Goal: Download file/media

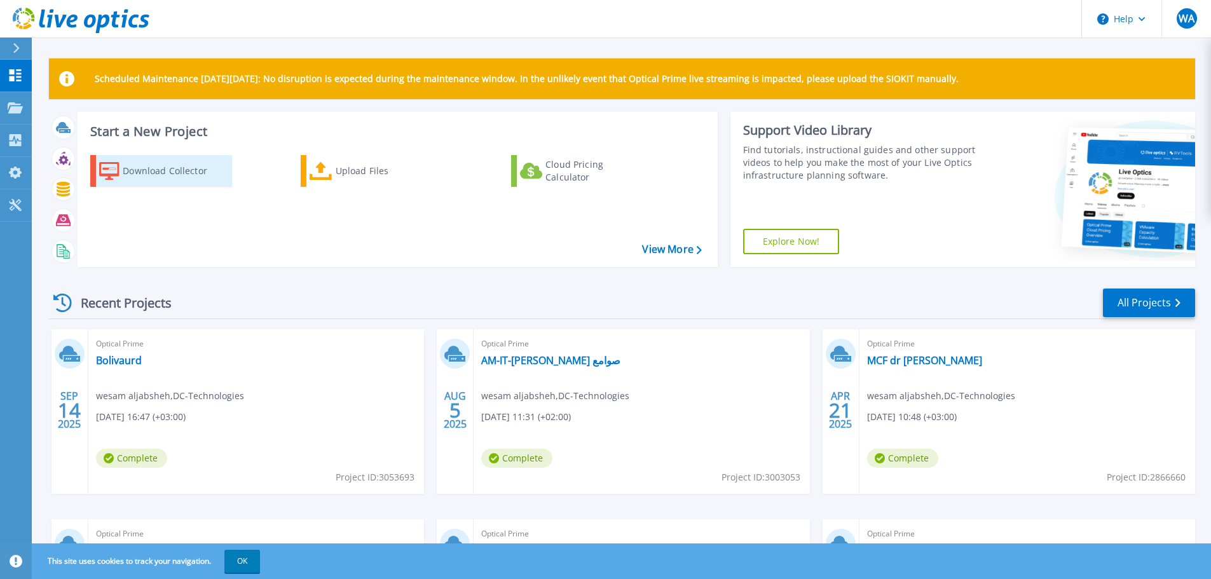
click at [199, 161] on div "Download Collector" at bounding box center [174, 170] width 102 height 25
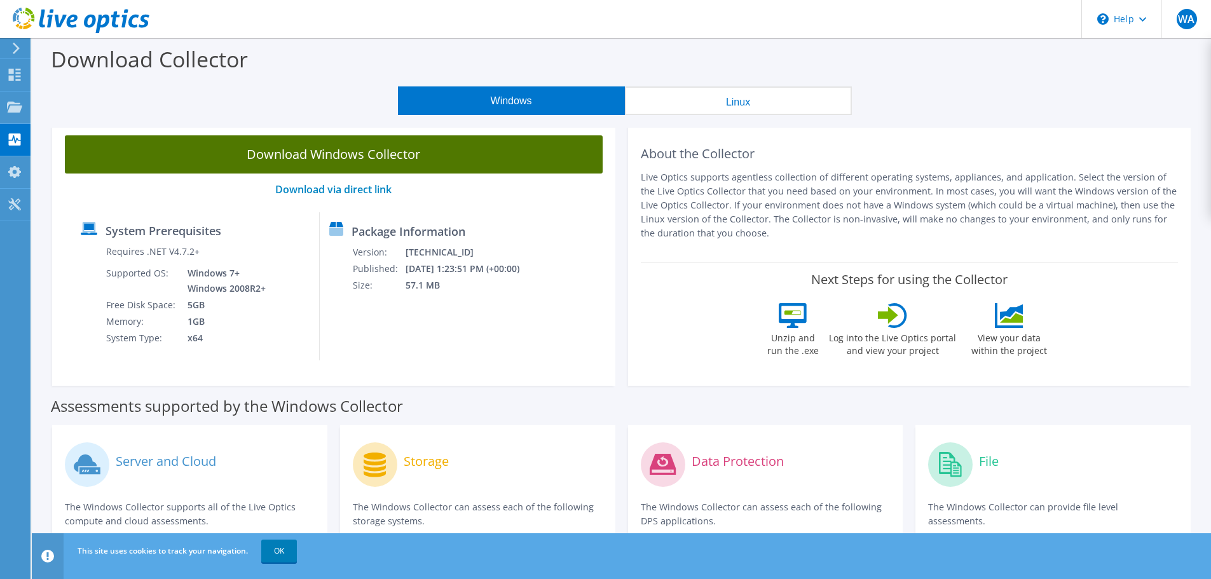
click at [474, 159] on link "Download Windows Collector" at bounding box center [334, 154] width 538 height 38
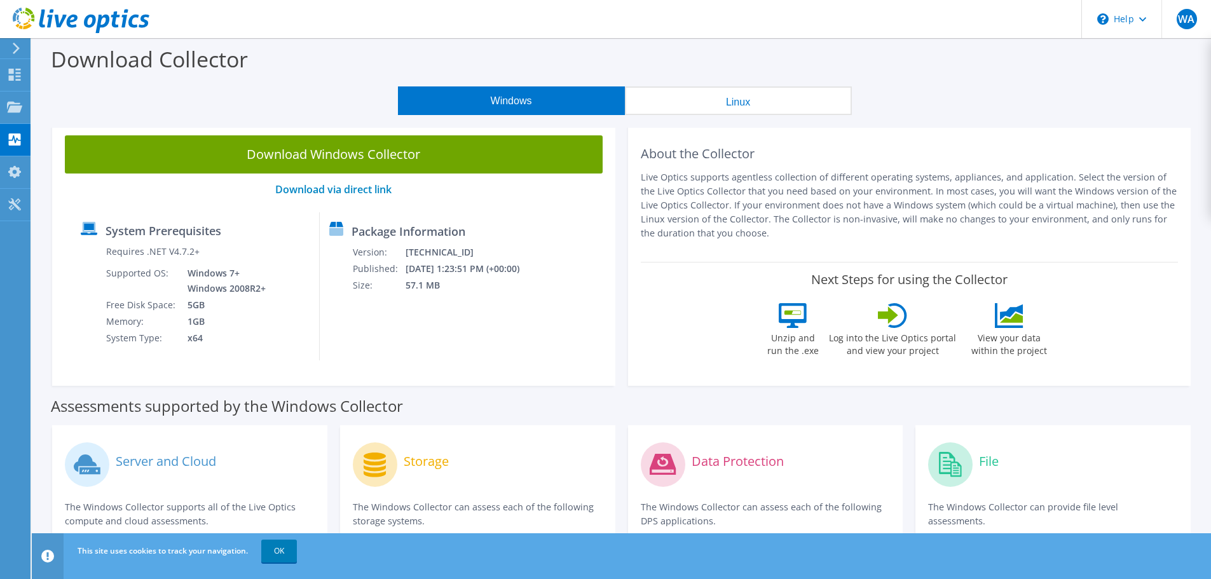
click at [18, 42] on div at bounding box center [74, 21] width 149 height 43
click at [19, 49] on icon at bounding box center [16, 48] width 10 height 11
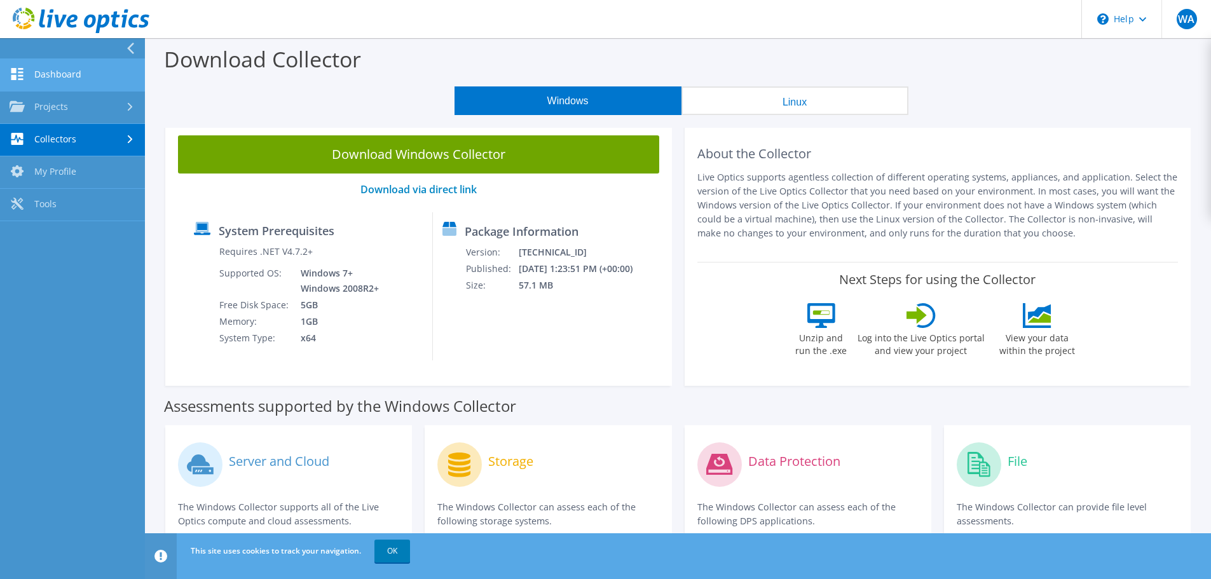
click at [81, 72] on link "Dashboard" at bounding box center [72, 75] width 145 height 32
click at [79, 100] on link "Projects" at bounding box center [72, 108] width 145 height 32
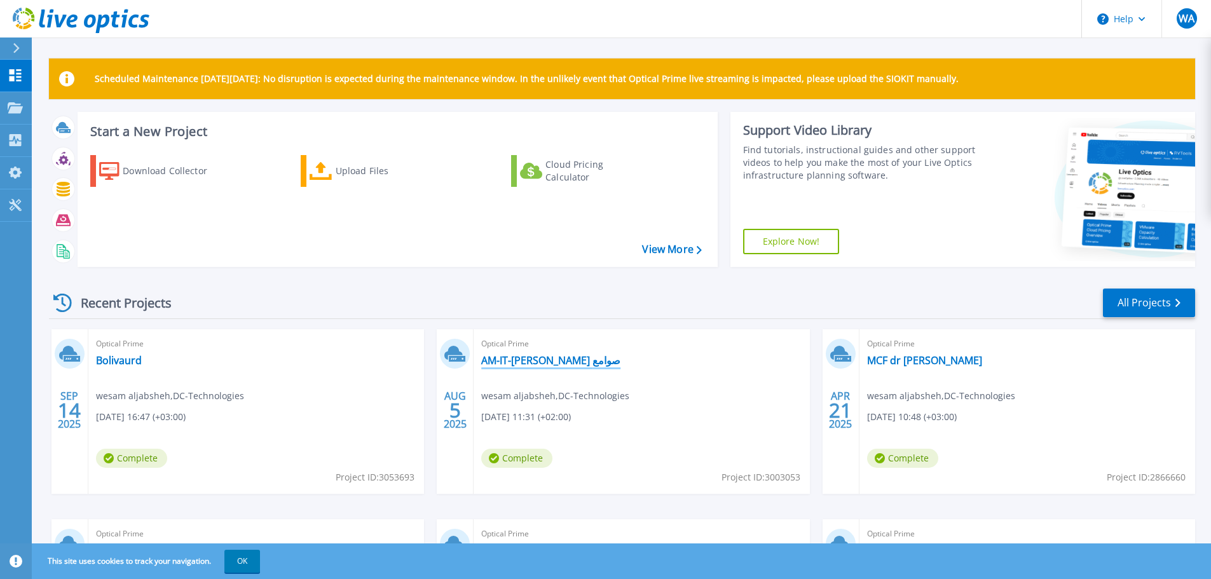
click at [547, 365] on link "AM-IT-[PERSON_NAME] صوامع" at bounding box center [550, 360] width 139 height 13
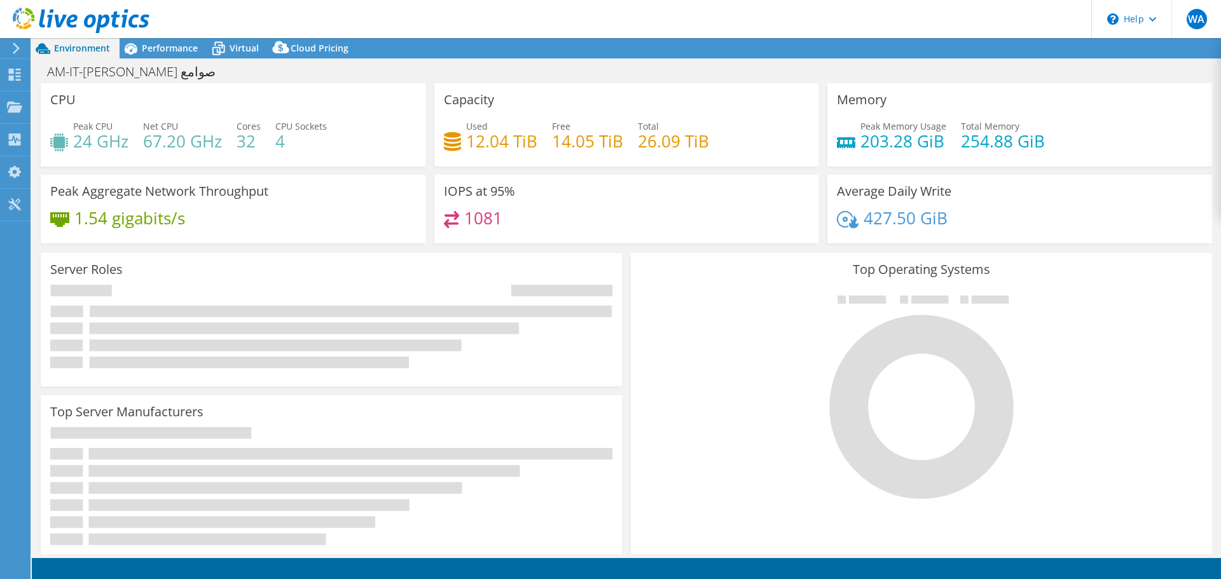
select select "USD"
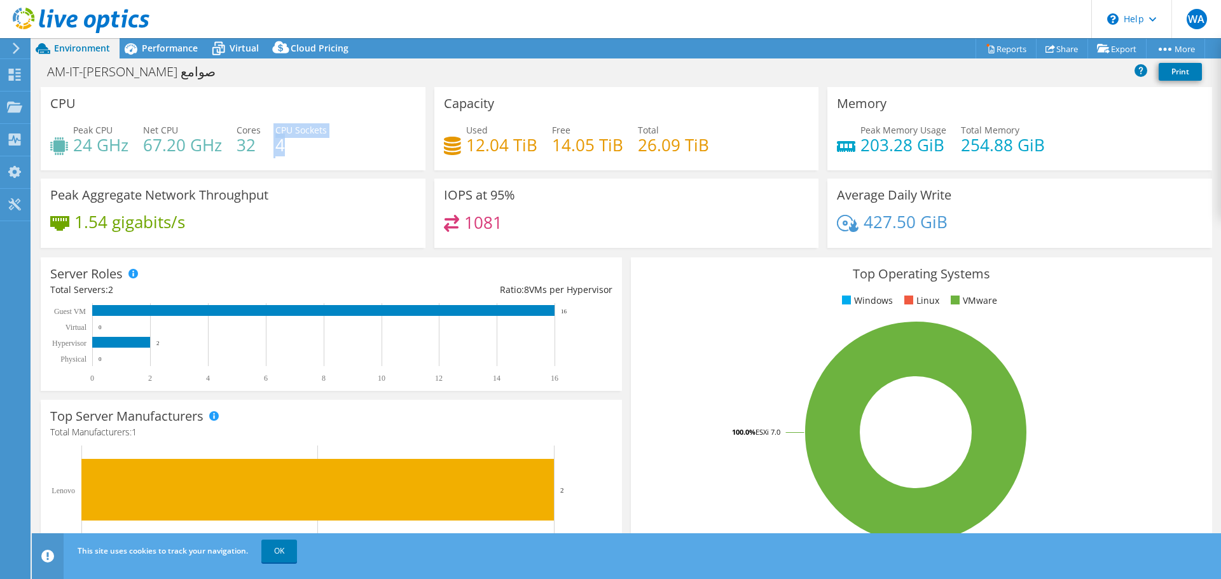
drag, startPoint x: 292, startPoint y: 152, endPoint x: 253, endPoint y: 151, distance: 39.4
click at [253, 151] on div "Peak CPU 24 GHz Net CPU 67.20 GHz Cores 32 CPU Sockets 4" at bounding box center [233, 143] width 366 height 41
click at [253, 151] on h4 "32" at bounding box center [248, 145] width 24 height 14
drag, startPoint x: 72, startPoint y: 198, endPoint x: 208, endPoint y: 198, distance: 135.4
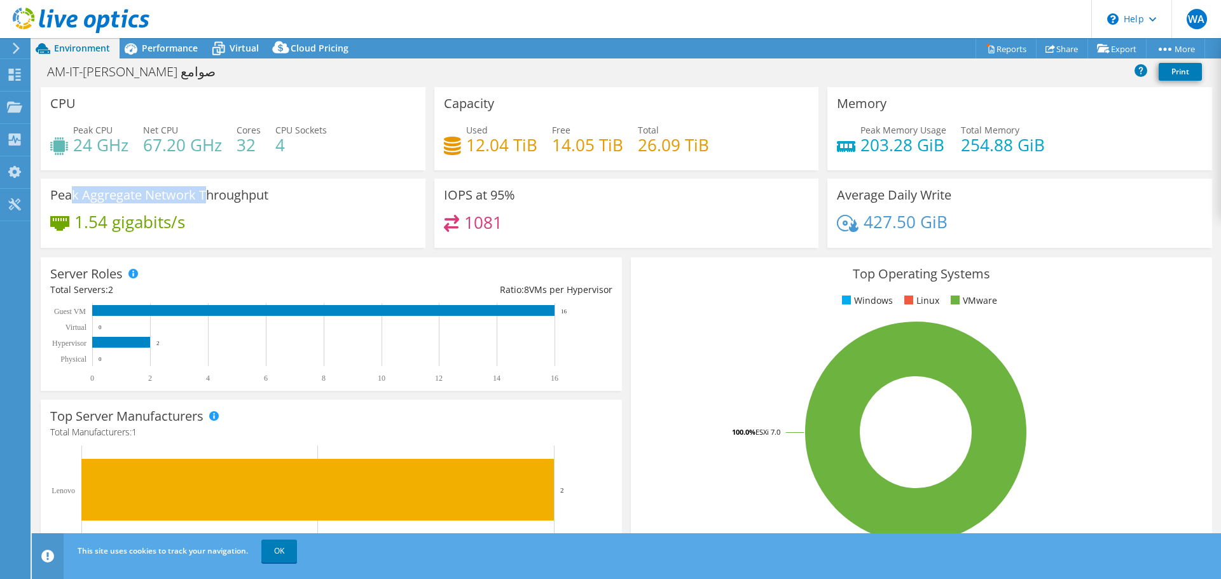
click at [208, 198] on h3 "Peak Aggregate Network Throughput" at bounding box center [159, 195] width 218 height 14
click at [184, 223] on h4 "1.54 gigabits/s" at bounding box center [129, 222] width 111 height 14
drag, startPoint x: 187, startPoint y: 223, endPoint x: 85, endPoint y: 210, distance: 102.6
click at [85, 210] on div "Peak Aggregate Network Throughput 1.54 gigabits/s" at bounding box center [233, 213] width 385 height 69
click at [102, 235] on div "1.54 gigabits/s" at bounding box center [233, 228] width 366 height 27
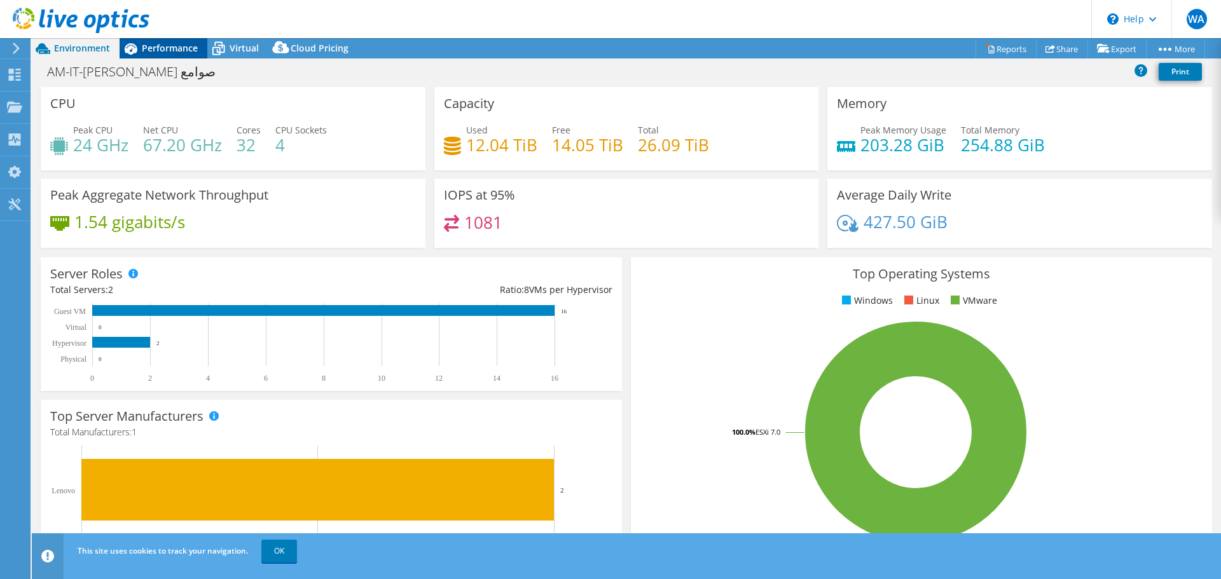
click at [195, 42] on span "Performance" at bounding box center [170, 48] width 56 height 12
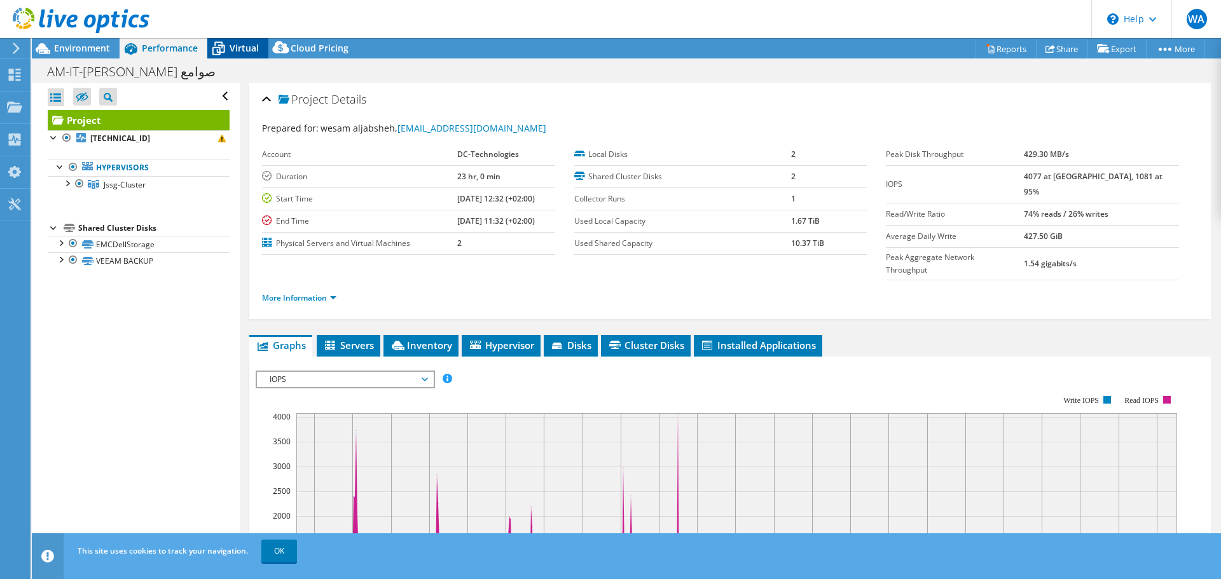
click at [214, 51] on icon at bounding box center [218, 49] width 22 height 22
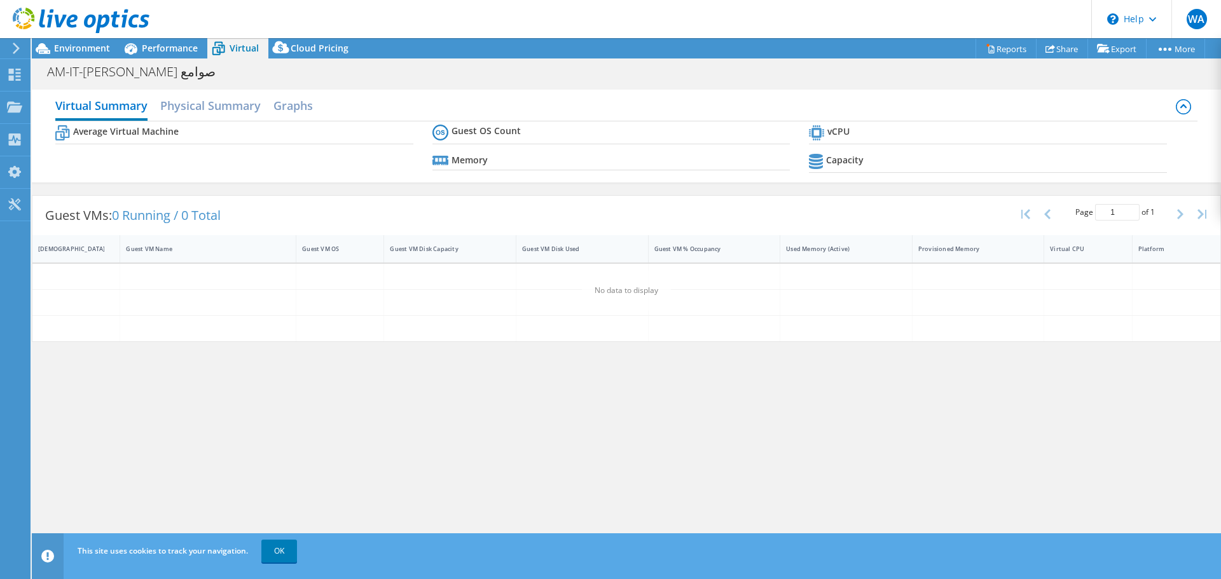
click at [104, 41] on div at bounding box center [74, 21] width 149 height 43
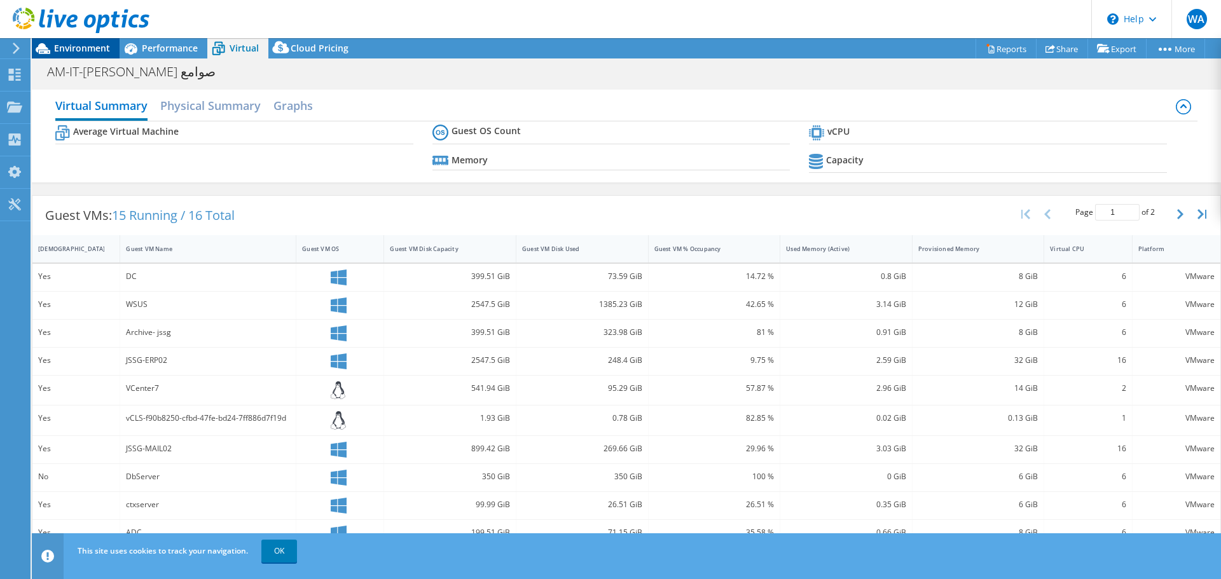
click at [97, 46] on span "Environment" at bounding box center [82, 48] width 56 height 12
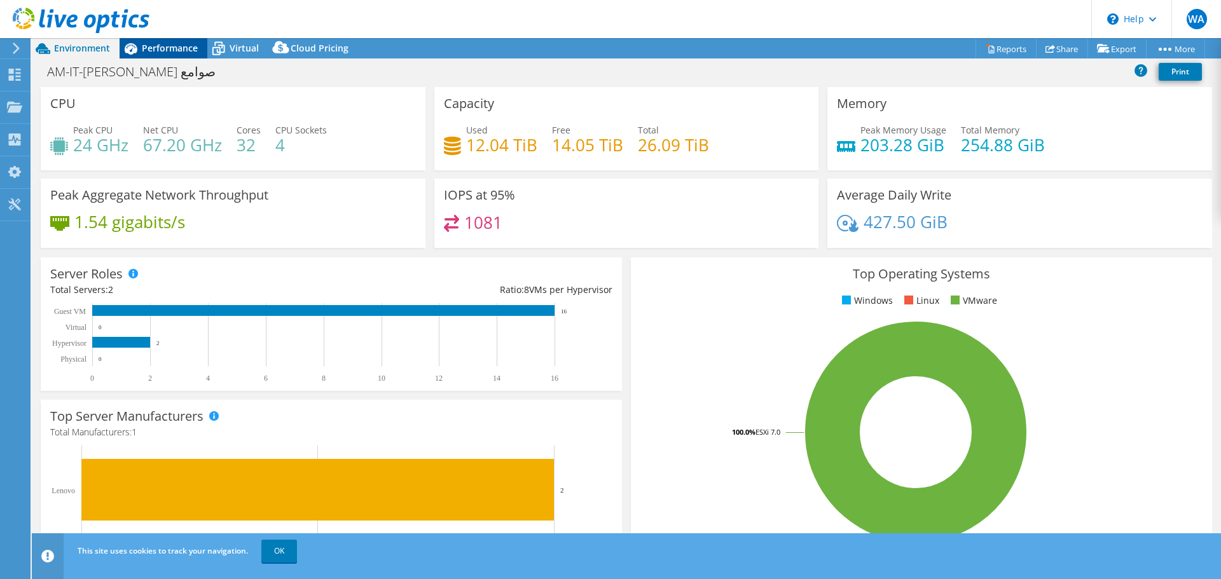
click at [186, 44] on span "Performance" at bounding box center [170, 48] width 56 height 12
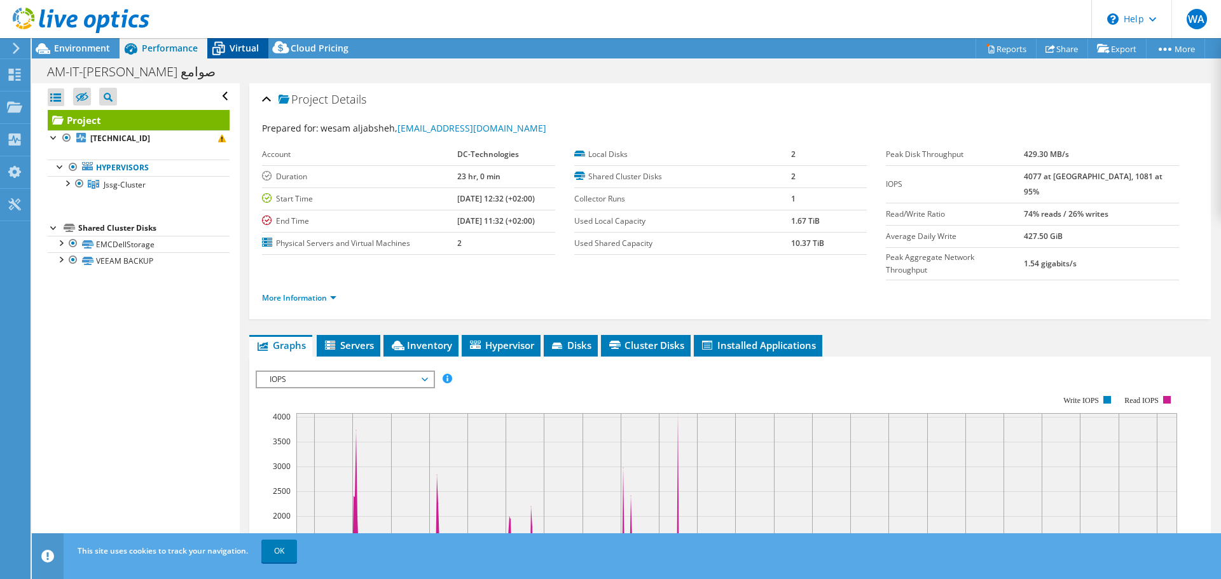
click at [216, 43] on icon at bounding box center [218, 49] width 22 height 22
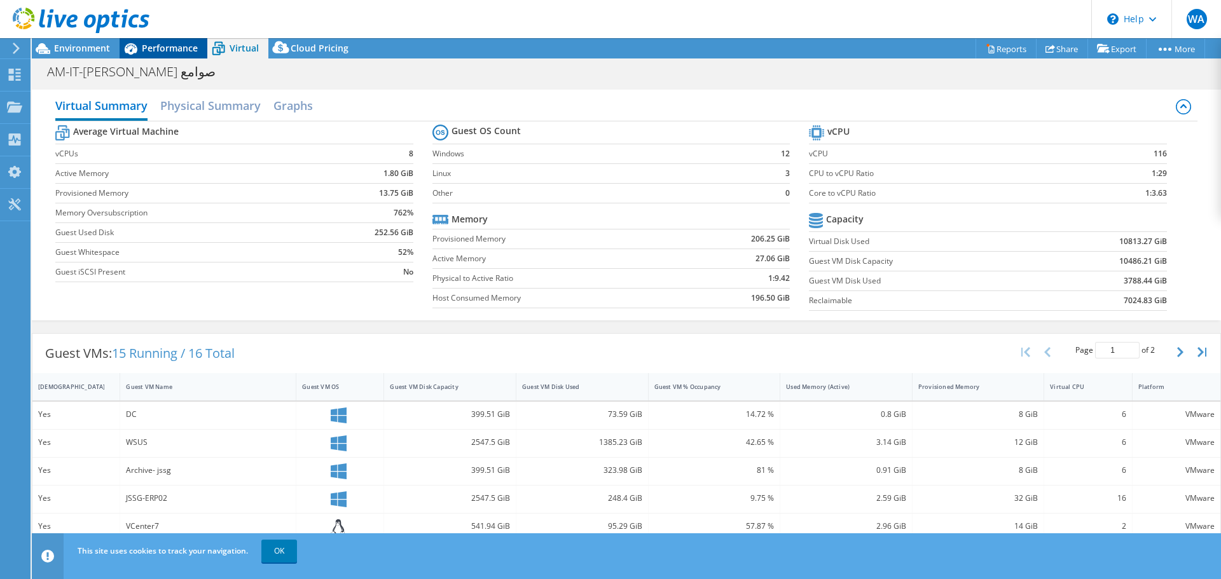
click at [145, 43] on span "Performance" at bounding box center [170, 48] width 56 height 12
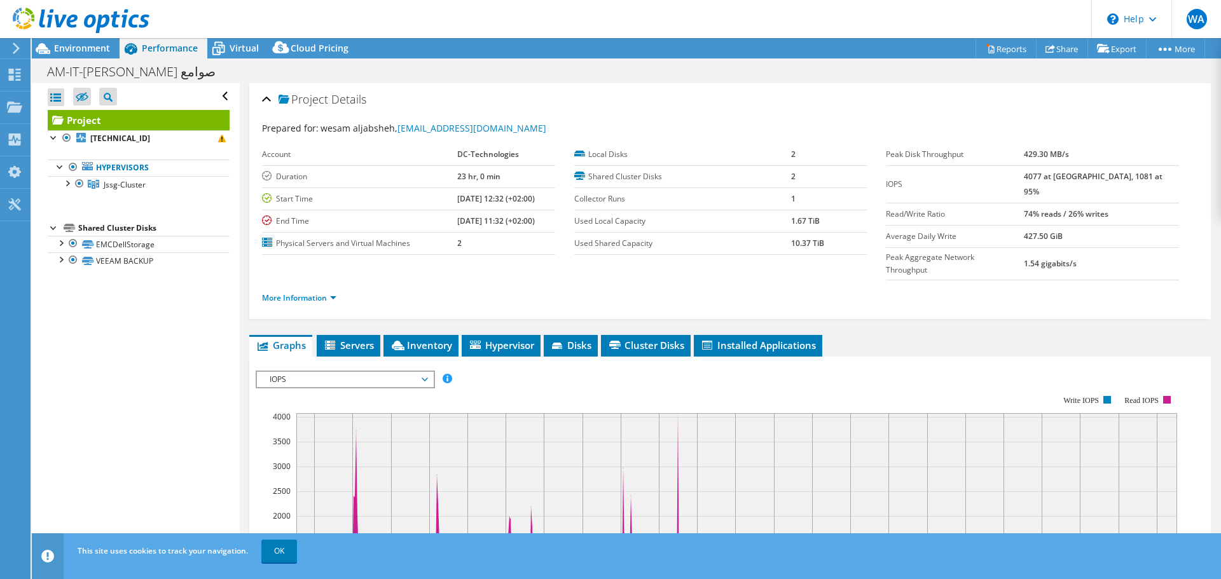
click at [100, 42] on div at bounding box center [74, 21] width 149 height 43
click at [88, 44] on span "Environment" at bounding box center [82, 48] width 56 height 12
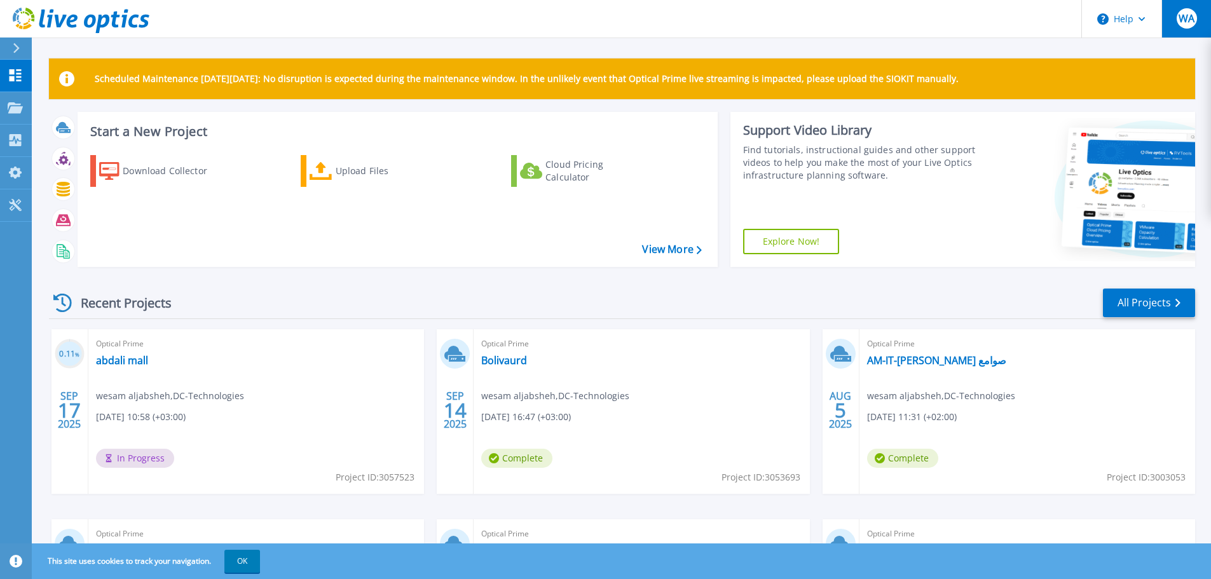
click at [1199, 24] on button "WA" at bounding box center [1186, 19] width 50 height 38
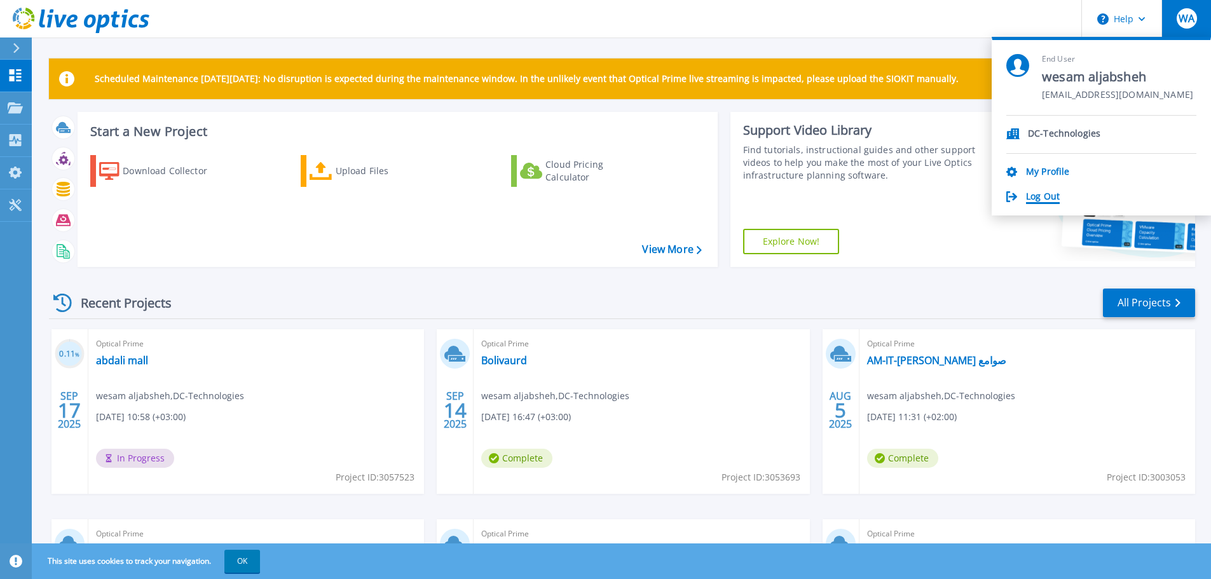
click at [1053, 191] on link "Log Out" at bounding box center [1043, 197] width 34 height 12
